Goal: Find specific page/section: Find specific page/section

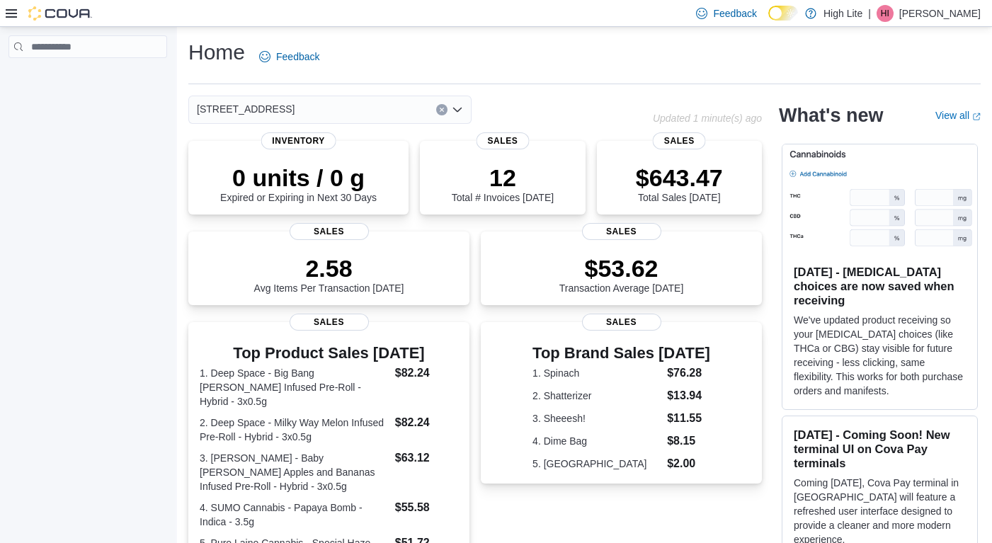
click at [460, 107] on icon "Open list of options" at bounding box center [457, 109] width 11 height 11
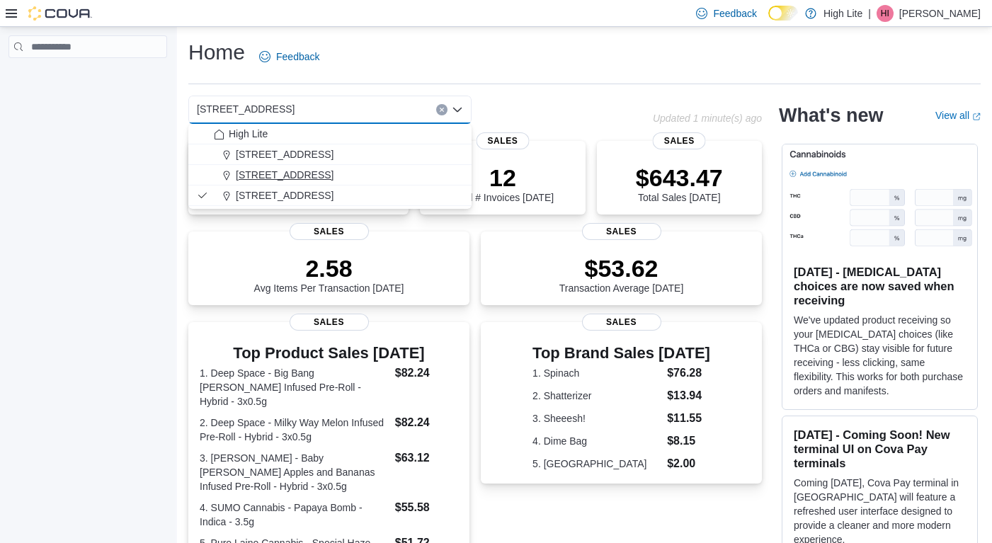
click at [278, 176] on span "1581 Bank St., Unit B, Ottawa, ON K1H 7Z3" at bounding box center [285, 175] width 98 height 14
